Goal: Submit feedback/report problem: Submit feedback/report problem

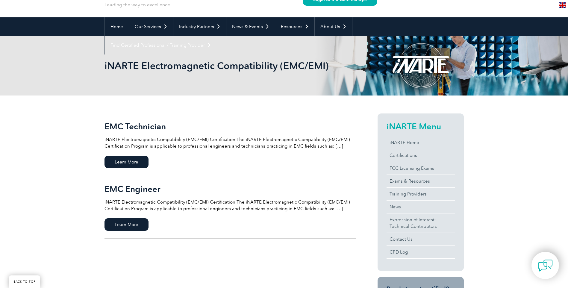
scroll to position [60, 0]
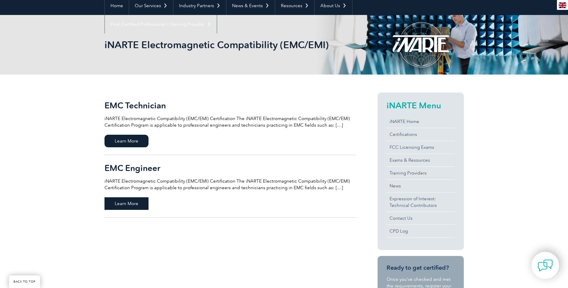
click at [141, 203] on span "Learn More" at bounding box center [126, 203] width 44 height 13
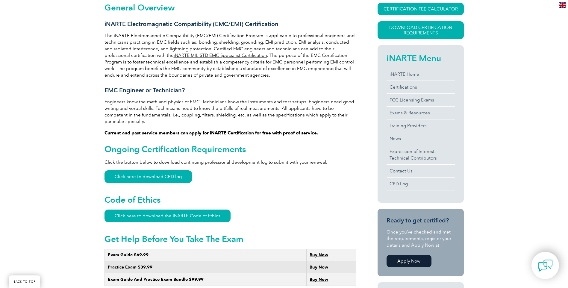
scroll to position [180, 0]
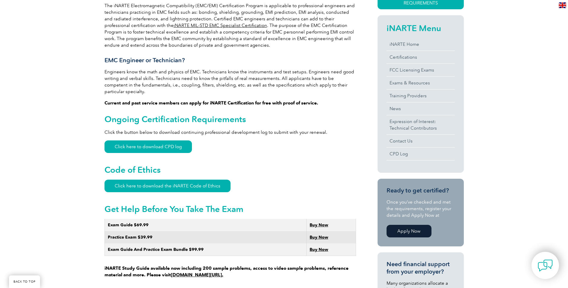
click at [421, 231] on link "Apply Now" at bounding box center [408, 231] width 45 height 13
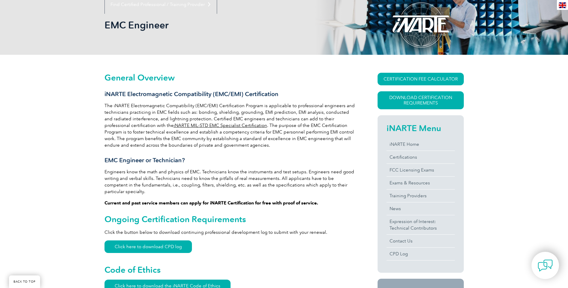
scroll to position [90, 0]
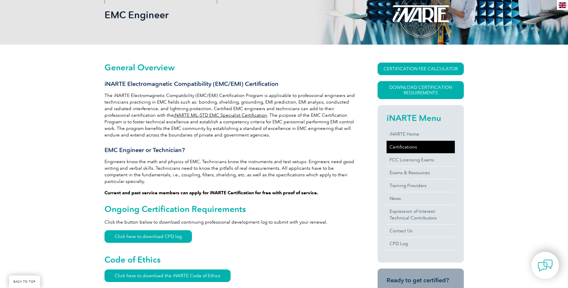
click at [398, 146] on link "Certifications" at bounding box center [420, 147] width 68 height 13
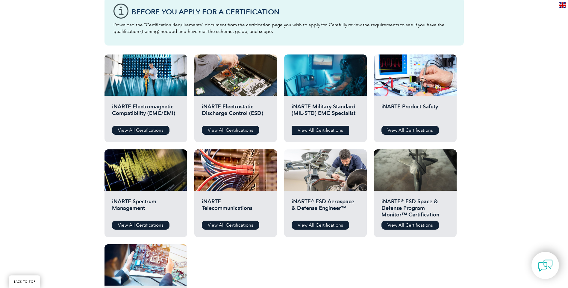
scroll to position [180, 0]
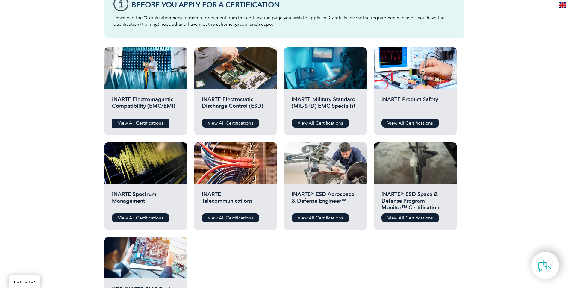
click at [154, 123] on link "View All Certifications" at bounding box center [140, 123] width 57 height 9
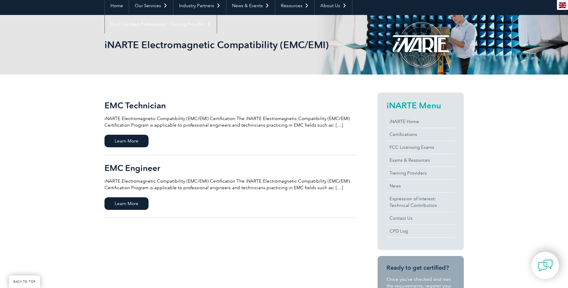
scroll to position [120, 0]
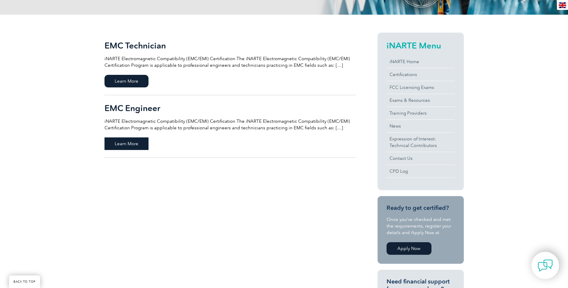
click at [133, 144] on span "Learn More" at bounding box center [126, 143] width 44 height 13
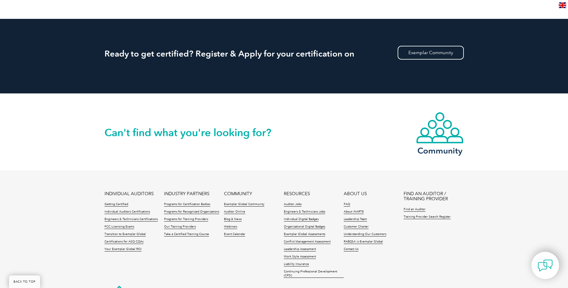
scroll to position [959, 0]
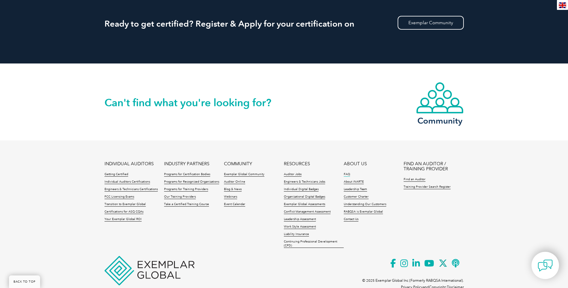
click at [346, 172] on link "FAQ" at bounding box center [347, 174] width 6 height 4
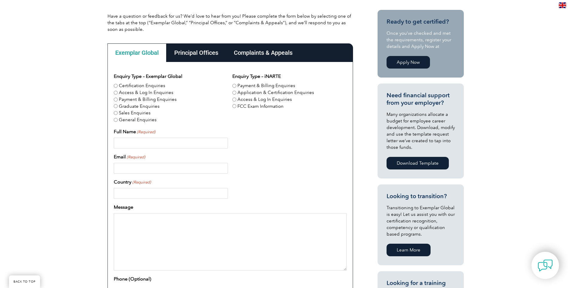
scroll to position [150, 0]
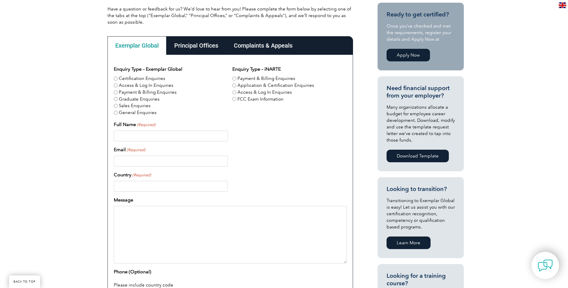
click at [116, 79] on input "Certification Enquiries" at bounding box center [116, 79] width 4 height 4
radio input "true"
click at [159, 138] on input "Full Name (Required)" at bounding box center [171, 135] width 114 height 11
click at [231, 85] on div "Enquiry Type – Exemplar Global Certification Enquiries Access & Log In Enquirie…" at bounding box center [230, 192] width 233 height 253
click at [234, 85] on input "Application & Certification Enquiries" at bounding box center [234, 85] width 4 height 4
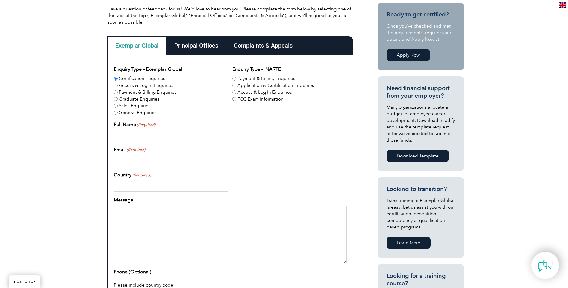
radio input "true"
click at [116, 77] on input "Certification Enquiries" at bounding box center [116, 79] width 4 height 4
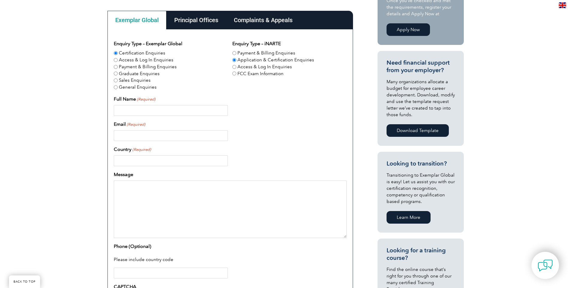
scroll to position [209, 0]
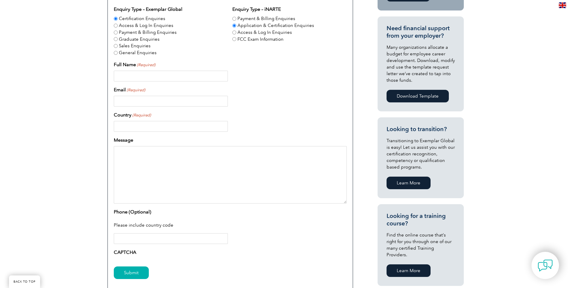
click at [162, 76] on input "Full Name (Required)" at bounding box center [171, 76] width 114 height 11
type input "j"
type input "Josh Culpepper"
type input "josh.culpepper@biomerieux.com"
type input "USA"
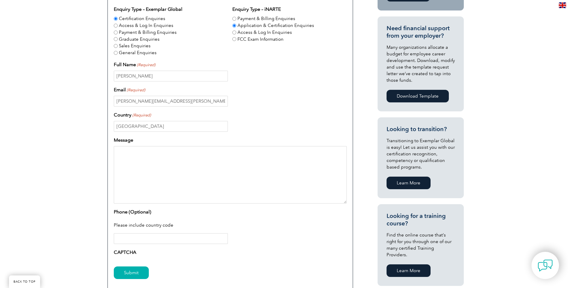
click at [130, 151] on textarea "Message" at bounding box center [230, 174] width 233 height 57
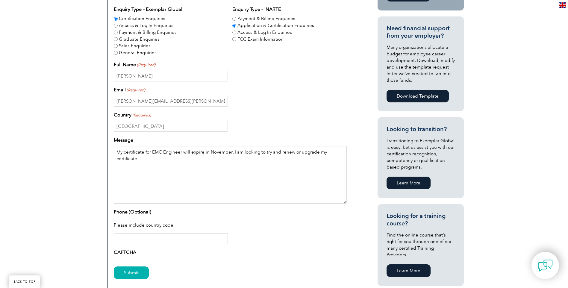
click at [138, 161] on textarea "My certificate for EMC Engineer will expire in November. I am looking to try an…" at bounding box center [230, 174] width 233 height 57
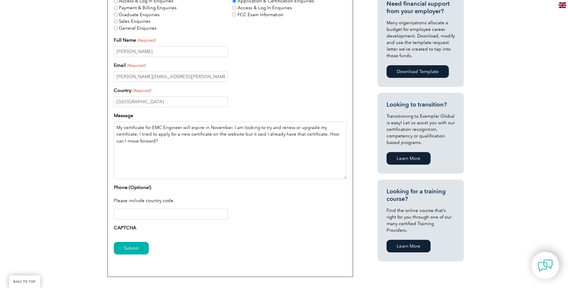
scroll to position [299, 0]
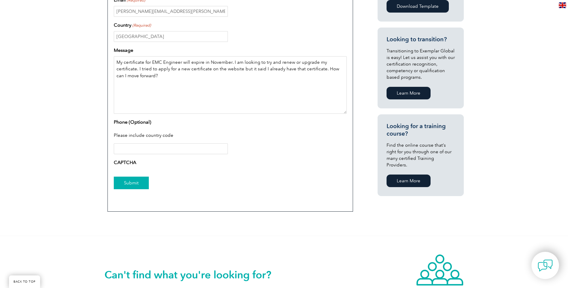
type textarea "My certificate for EMC Engineer will expire in November. I am looking to try an…"
click at [136, 182] on input "Submit" at bounding box center [131, 183] width 35 height 13
click at [142, 179] on input "Submit" at bounding box center [131, 183] width 35 height 13
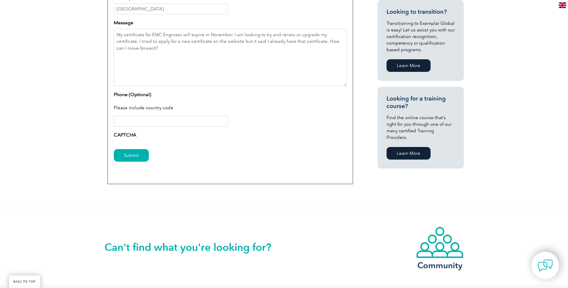
scroll to position [329, 0]
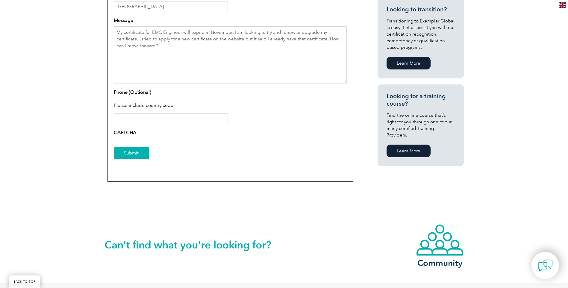
click at [137, 153] on input "Submit" at bounding box center [131, 153] width 35 height 13
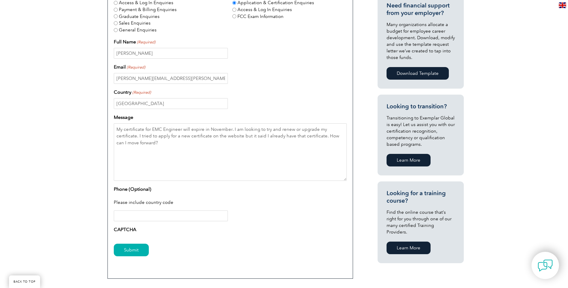
scroll to position [239, 0]
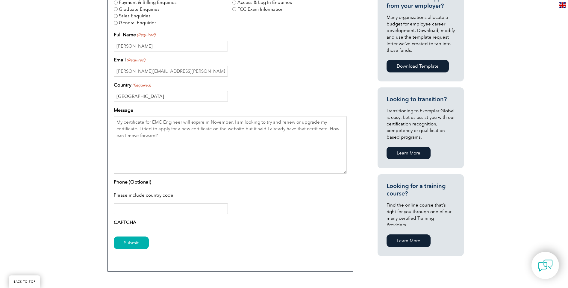
click at [141, 96] on input "USA" at bounding box center [171, 96] width 114 height 11
type input "United States of America"
click at [140, 245] on input "Submit" at bounding box center [131, 242] width 35 height 13
click at [140, 241] on input "Submit" at bounding box center [131, 242] width 35 height 13
click at [133, 218] on div "Enquiry Type – Exemplar Global Certification Enquiries Access & Log In Enquirie…" at bounding box center [230, 102] width 233 height 253
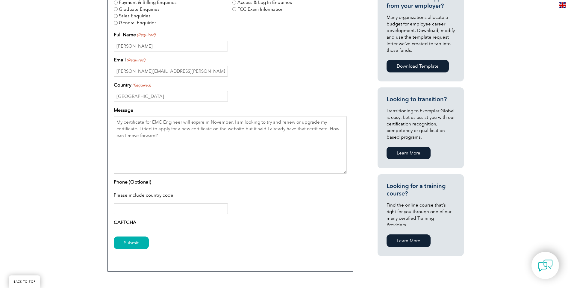
click at [136, 220] on label "CAPTCHA" at bounding box center [125, 222] width 22 height 7
click at [128, 224] on label "CAPTCHA" at bounding box center [125, 222] width 22 height 7
drag, startPoint x: 126, startPoint y: 227, endPoint x: 135, endPoint y: 225, distance: 8.8
click at [127, 227] on div "CAPTCHA" at bounding box center [230, 224] width 233 height 10
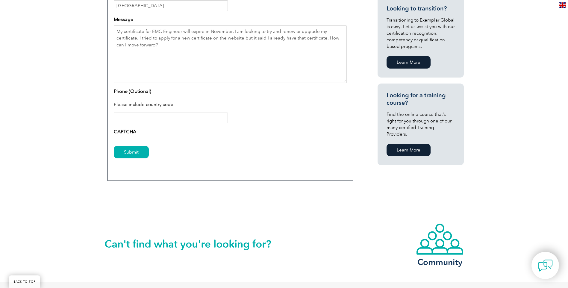
scroll to position [299, 0]
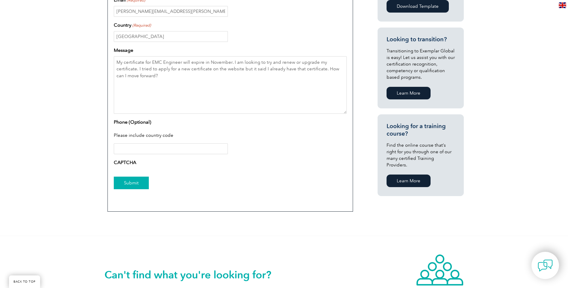
click at [134, 181] on input "Submit" at bounding box center [131, 183] width 35 height 13
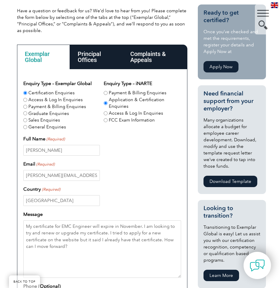
scroll to position [180, 0]
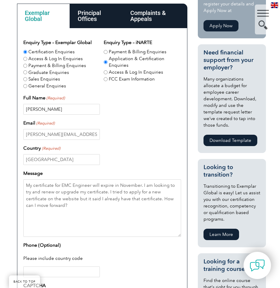
drag, startPoint x: 64, startPoint y: 108, endPoint x: 9, endPoint y: 104, distance: 54.9
click at [9, 104] on div "Have a question or feedback for us? We’d love to hear from you! Please complete…" at bounding box center [140, 152] width 280 height 413
drag, startPoint x: 93, startPoint y: 136, endPoint x: 22, endPoint y: 136, distance: 71.2
click at [22, 136] on div "Enquiry Type – Exemplar Global Certification Enquiries Access & Log In Enquirie…" at bounding box center [102, 181] width 171 height 306
drag, startPoint x: 84, startPoint y: 158, endPoint x: 4, endPoint y: 162, distance: 80.3
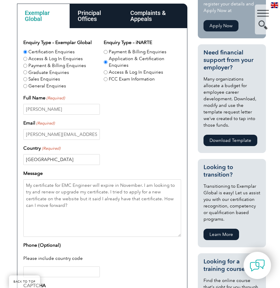
click at [4, 162] on div "Have a question or feedback for us? We’d love to hear from you! Please complete…" at bounding box center [140, 152] width 280 height 413
drag, startPoint x: 81, startPoint y: 209, endPoint x: 19, endPoint y: 181, distance: 67.3
click at [20, 181] on div "Enquiry Type – Exemplar Global Certification Enquiries Access & Log In Enquirie…" at bounding box center [102, 181] width 171 height 306
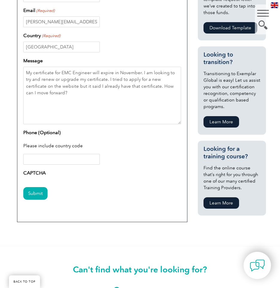
scroll to position [299, 0]
